Goal: Task Accomplishment & Management: Manage account settings

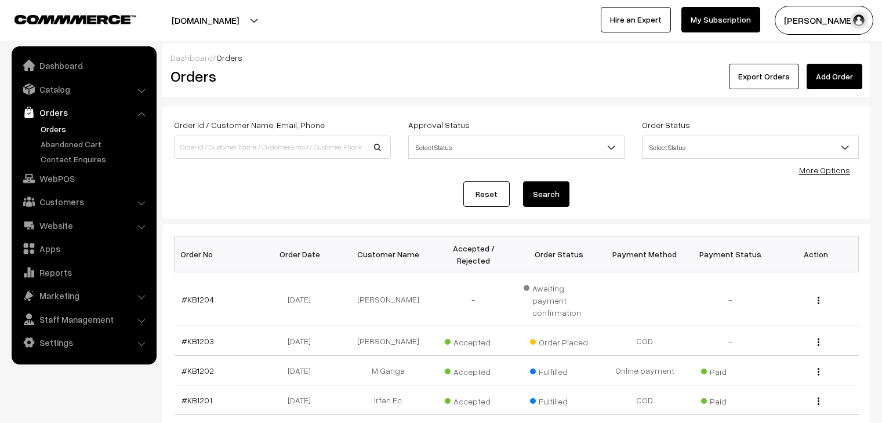
click at [53, 138] on link "Abandoned Cart" at bounding box center [95, 144] width 115 height 12
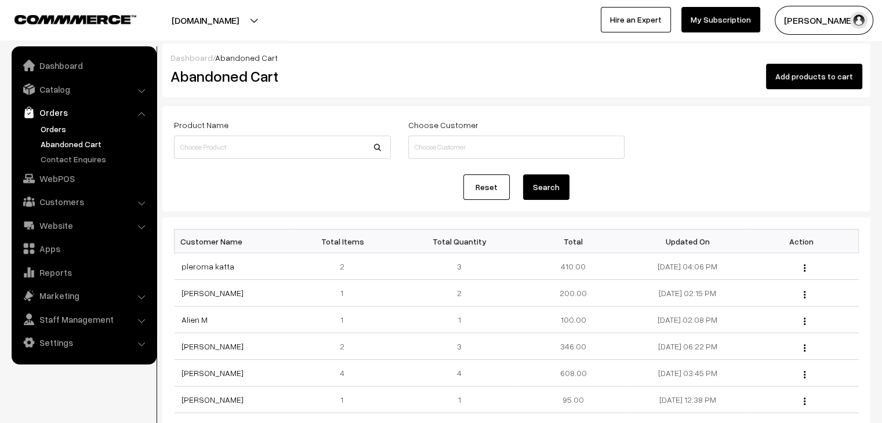
click at [64, 125] on link "Orders" at bounding box center [95, 129] width 115 height 12
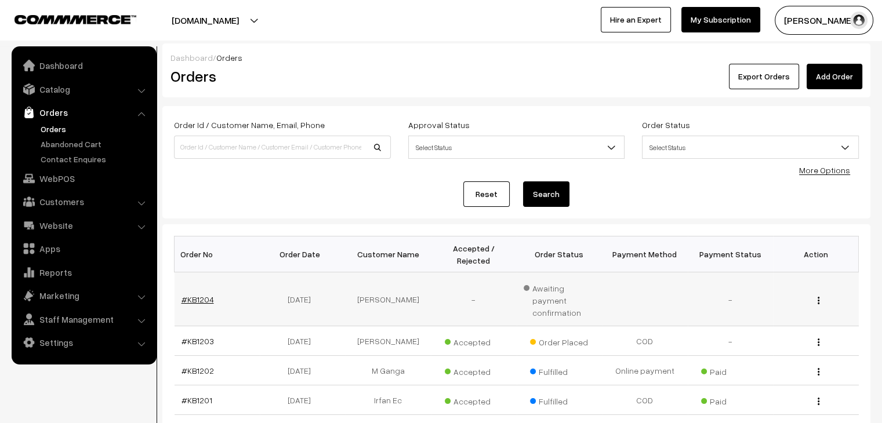
click at [196, 294] on link "#KB1204" at bounding box center [197, 299] width 32 height 10
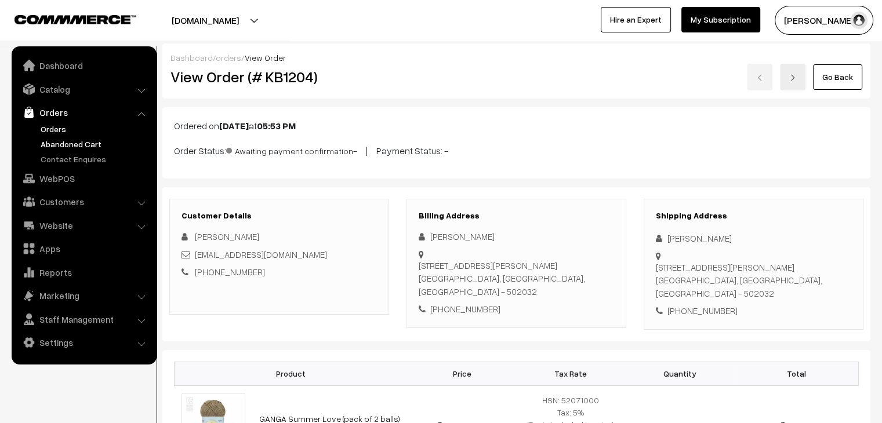
click at [93, 144] on link "Abandoned Cart" at bounding box center [95, 144] width 115 height 12
